Goal: Information Seeking & Learning: Check status

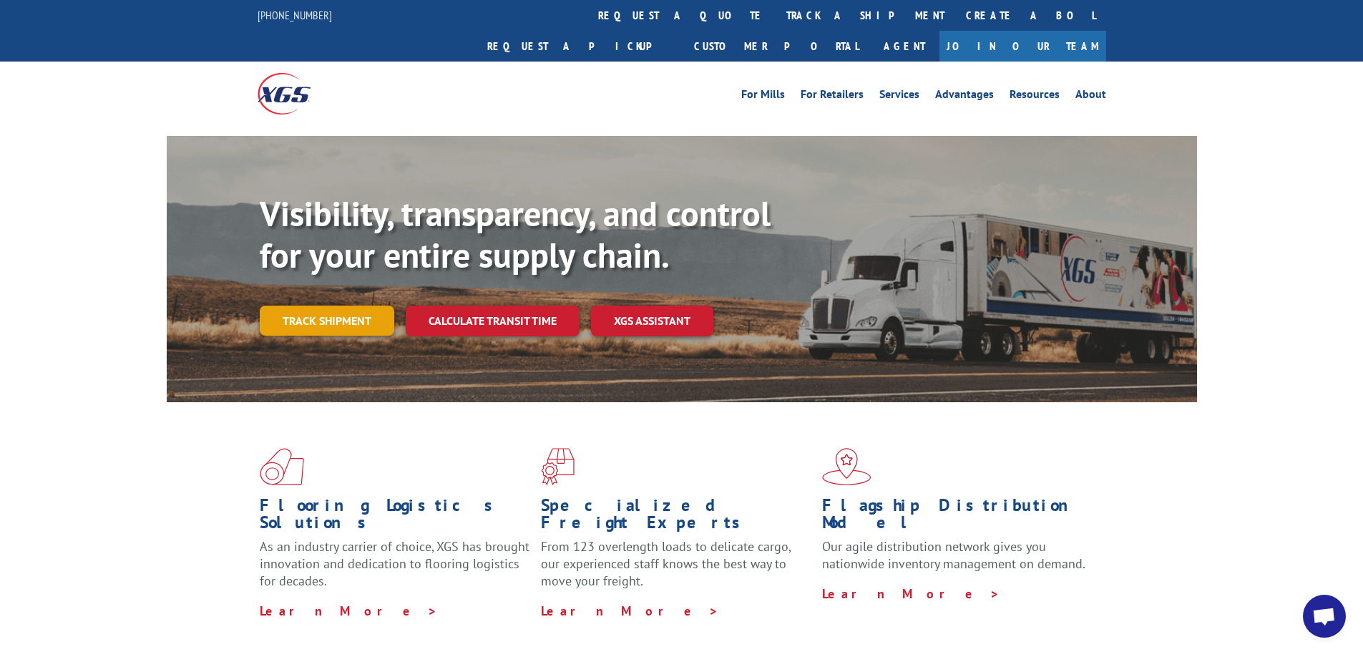
click at [303, 306] on link "Track shipment" at bounding box center [327, 321] width 135 height 30
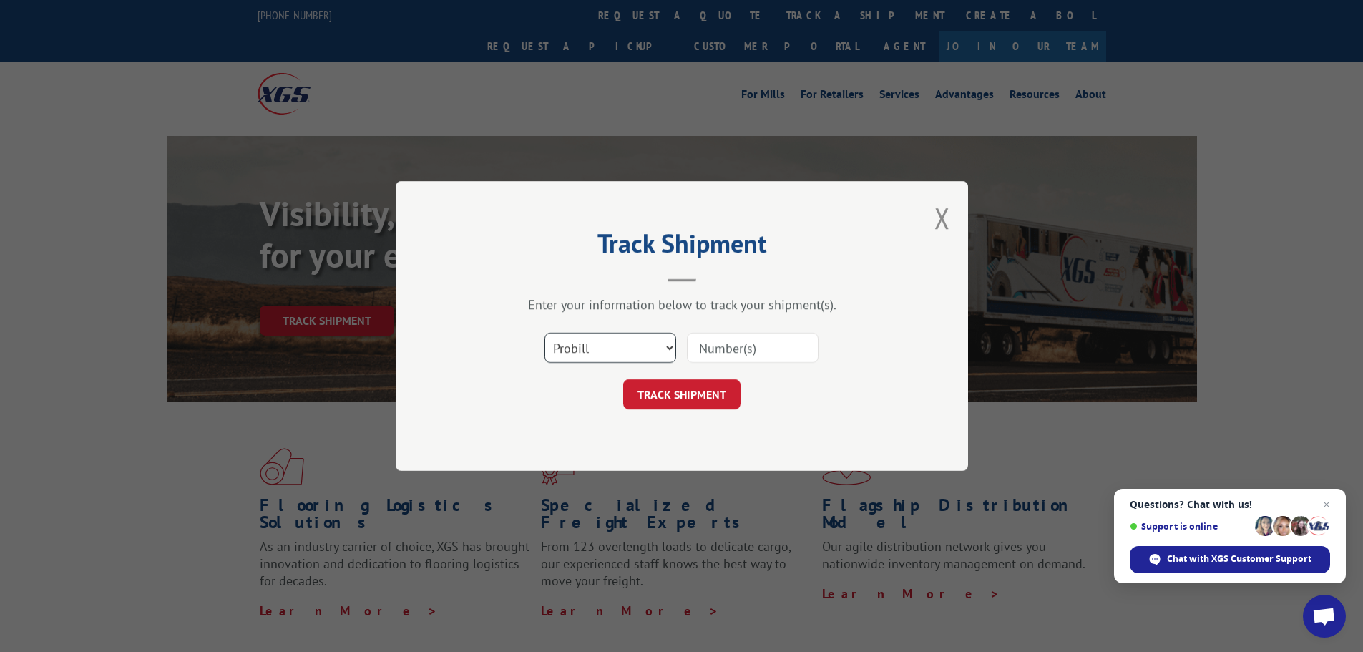
click at [668, 345] on select "Select category... Probill BOL PO" at bounding box center [611, 348] width 132 height 30
select select "bol"
click at [545, 333] on select "Select category... Probill BOL PO" at bounding box center [611, 348] width 132 height 30
click at [736, 348] on input at bounding box center [753, 348] width 132 height 30
click at [708, 347] on input at bounding box center [753, 348] width 132 height 30
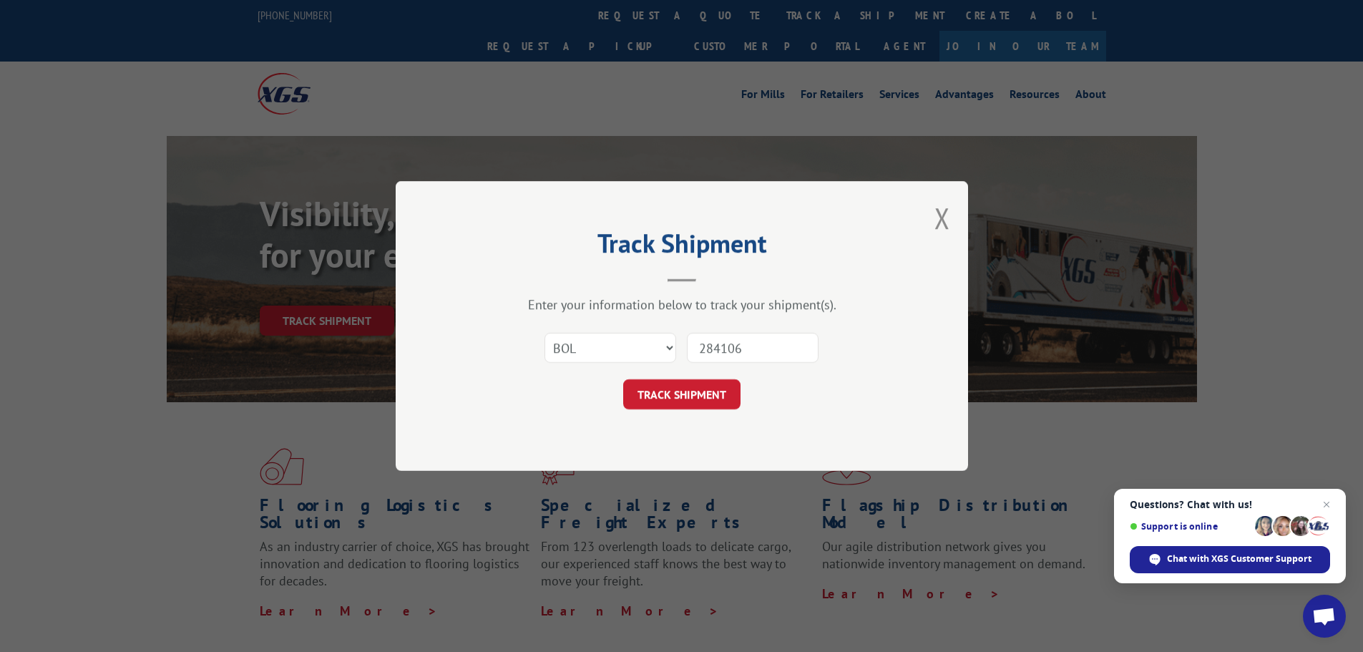
type input "2841062"
click button "TRACK SHIPMENT" at bounding box center [681, 394] width 117 height 30
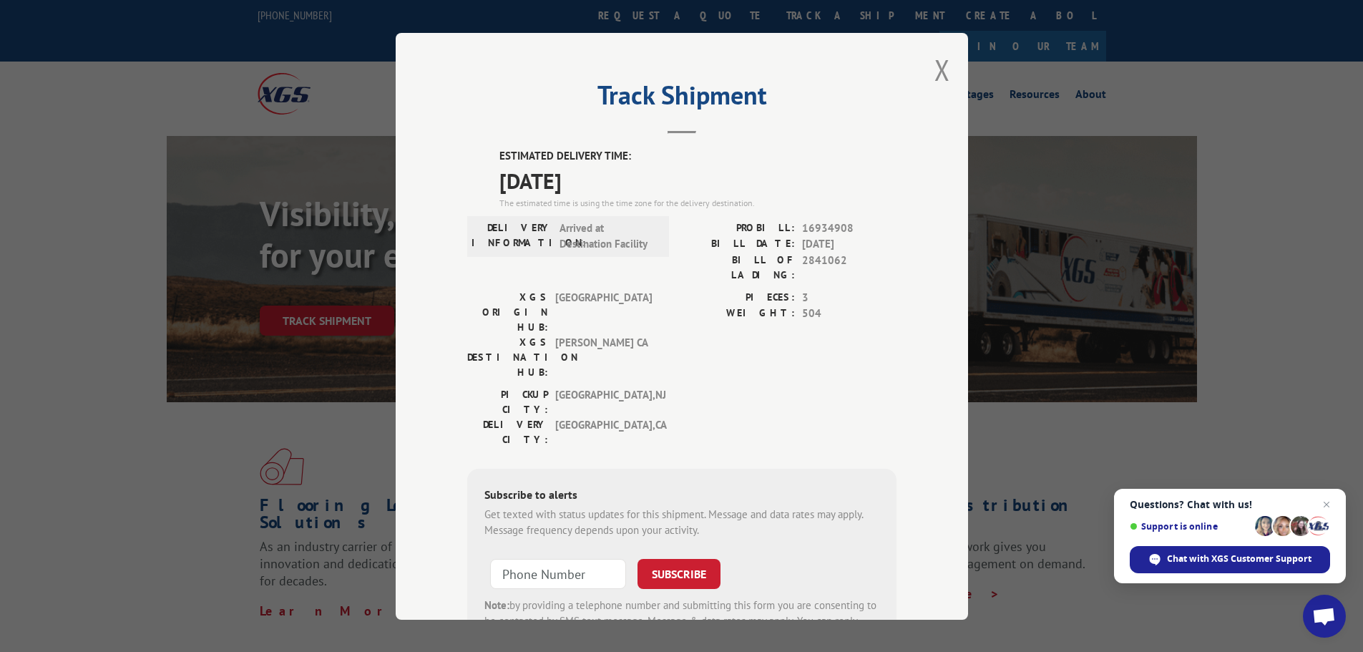
click at [845, 272] on div "PROBILL: 16934908 BILL DATE: [DATE] BILL OF LADING: 2841062" at bounding box center [789, 254] width 215 height 69
click at [935, 75] on button "Close modal" at bounding box center [943, 70] width 16 height 38
